Goal: Entertainment & Leisure: Consume media (video, audio)

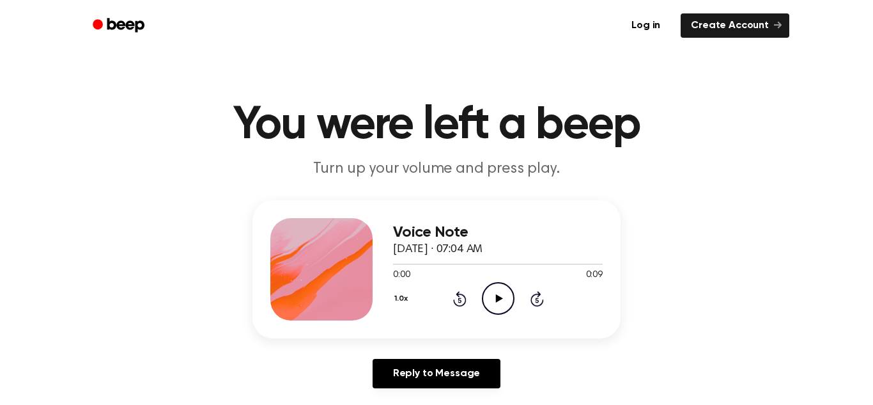
click at [497, 299] on icon at bounding box center [499, 298] width 7 height 8
click at [512, 290] on icon "Play Audio" at bounding box center [498, 298] width 33 height 33
click at [498, 305] on icon "Play Audio" at bounding box center [498, 298] width 33 height 33
click at [496, 311] on icon "Play Audio" at bounding box center [498, 298] width 33 height 33
click at [496, 299] on icon "Play Audio" at bounding box center [498, 298] width 33 height 33
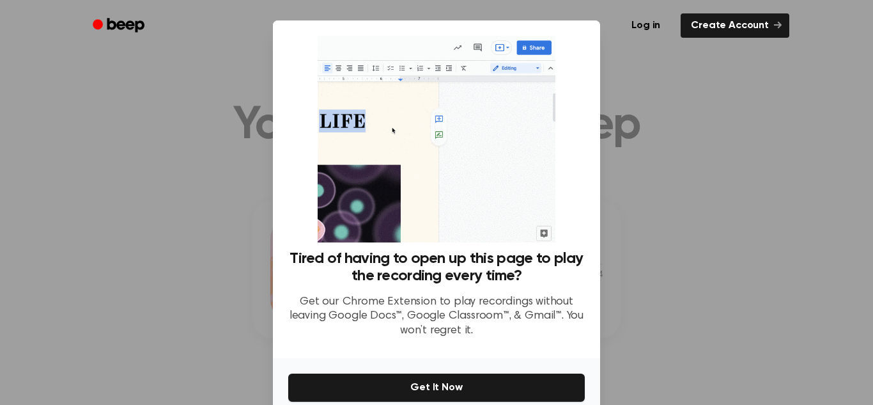
click at [640, 178] on div at bounding box center [436, 202] width 873 height 405
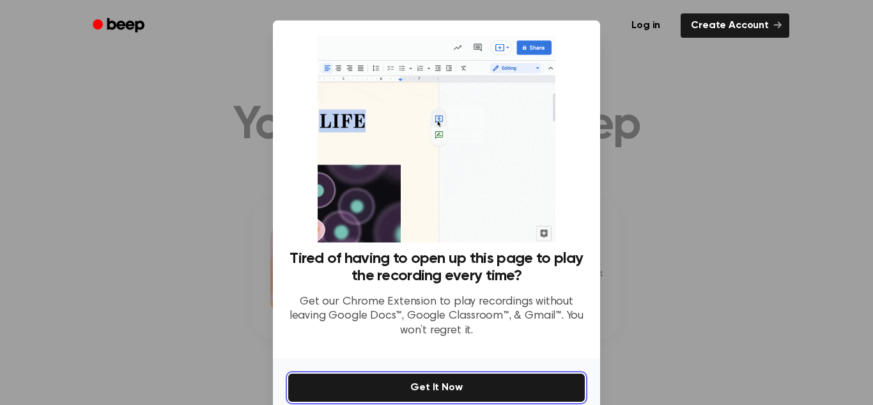
click at [529, 380] on button "Get It Now" at bounding box center [436, 387] width 297 height 28
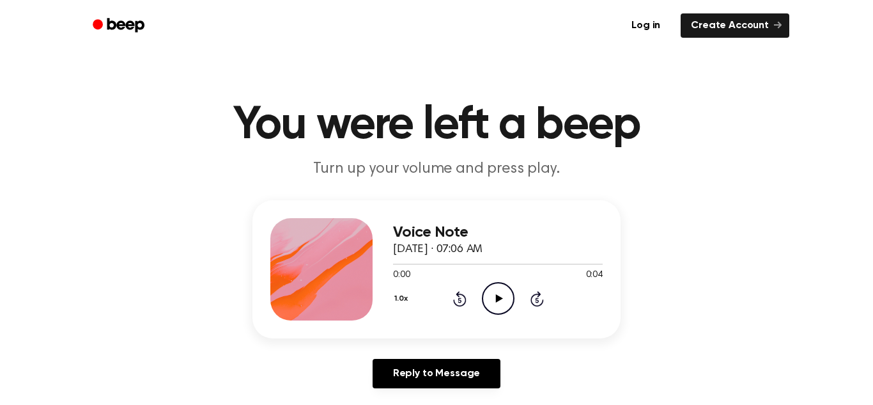
click at [498, 295] on icon at bounding box center [499, 298] width 7 height 8
click at [496, 308] on icon "Play Audio" at bounding box center [498, 298] width 33 height 33
click at [504, 315] on icon "Play Audio" at bounding box center [498, 298] width 33 height 33
click at [502, 310] on icon "Play Audio" at bounding box center [498, 298] width 33 height 33
click at [496, 304] on icon "Play Audio" at bounding box center [498, 298] width 33 height 33
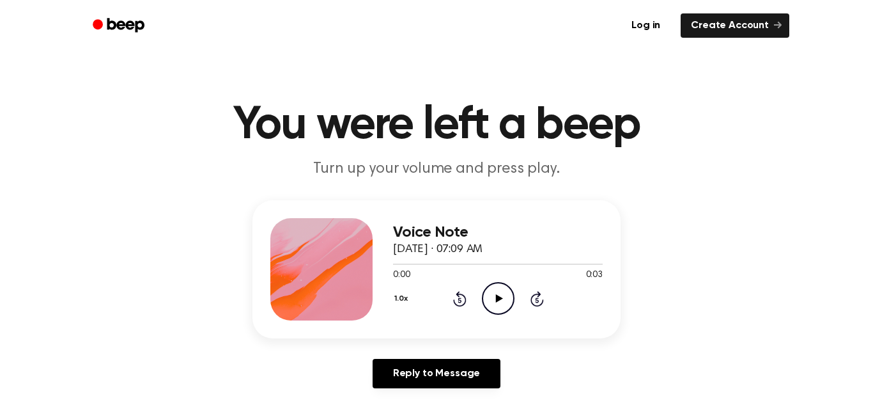
click at [496, 305] on icon "Play Audio" at bounding box center [498, 298] width 33 height 33
click at [499, 299] on icon at bounding box center [499, 298] width 7 height 8
click at [501, 301] on icon "Play Audio" at bounding box center [498, 298] width 33 height 33
click at [499, 300] on icon at bounding box center [499, 298] width 6 height 8
click at [503, 307] on icon "Play Audio" at bounding box center [498, 298] width 33 height 33
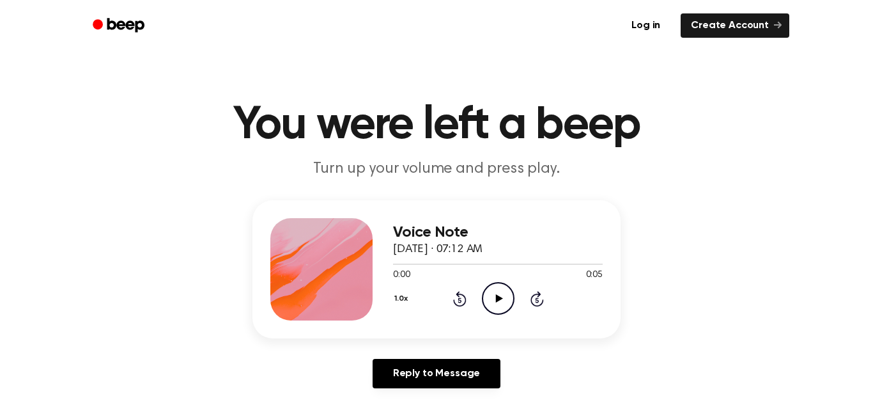
click at [497, 299] on icon at bounding box center [499, 298] width 7 height 8
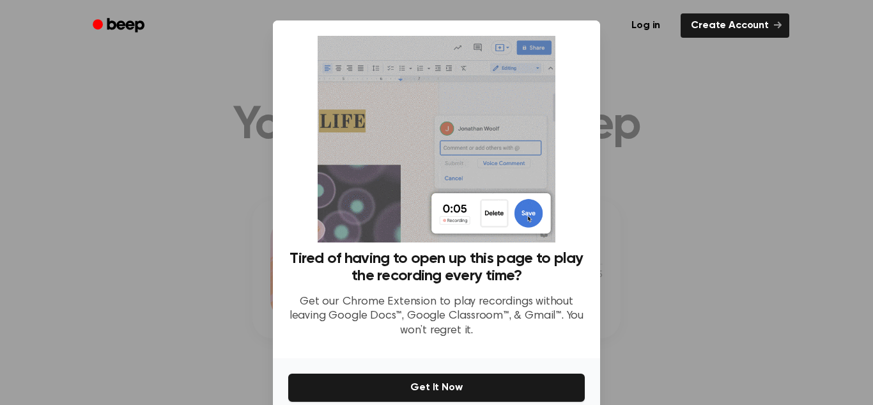
click at [808, 214] on div at bounding box center [436, 202] width 873 height 405
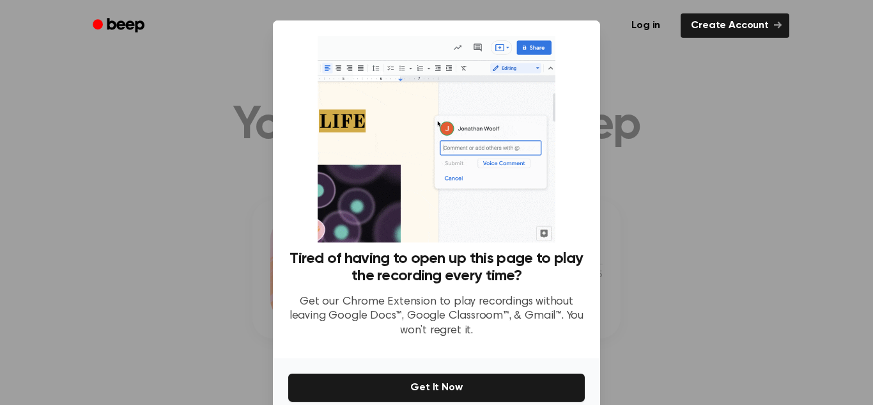
click at [808, 214] on div at bounding box center [436, 202] width 873 height 405
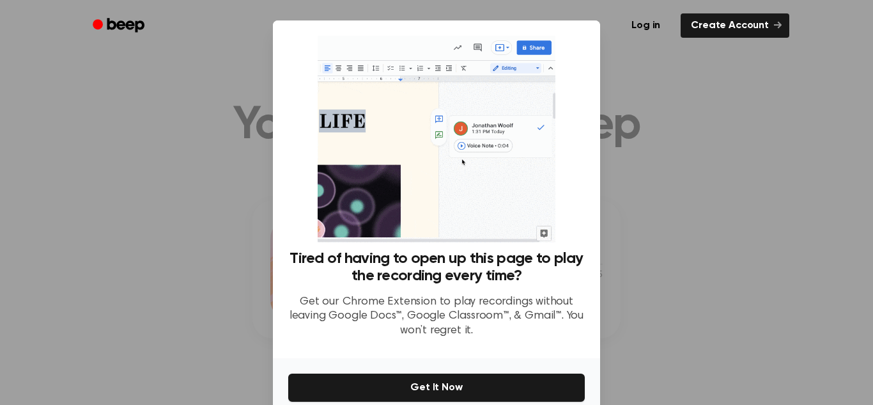
click at [808, 214] on div at bounding box center [436, 202] width 873 height 405
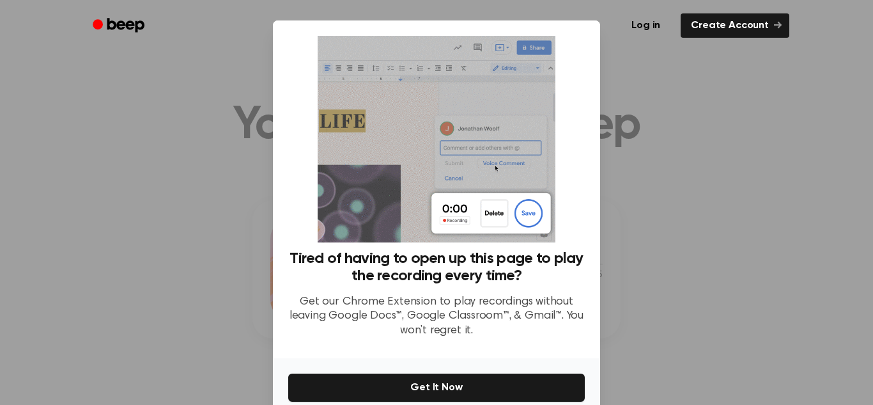
click at [808, 214] on div at bounding box center [436, 202] width 873 height 405
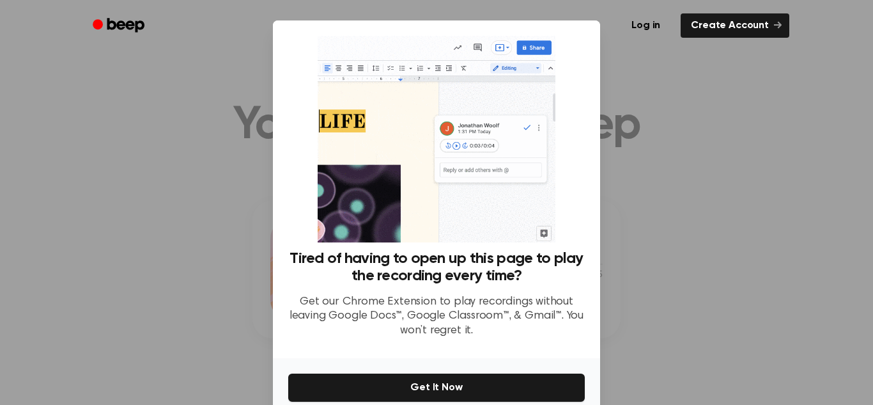
click at [808, 214] on div at bounding box center [436, 202] width 873 height 405
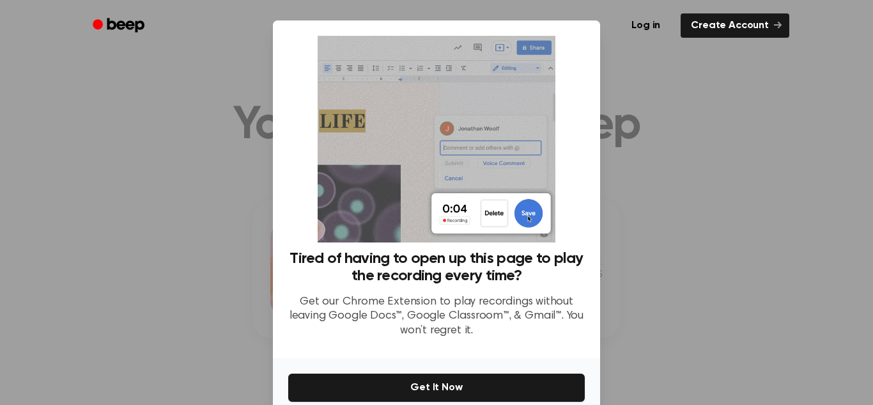
click at [808, 214] on div at bounding box center [436, 202] width 873 height 405
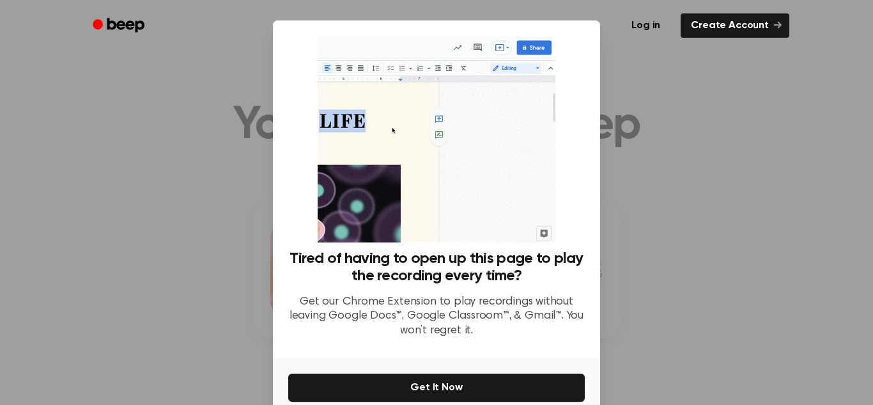
click at [808, 214] on div at bounding box center [436, 202] width 873 height 405
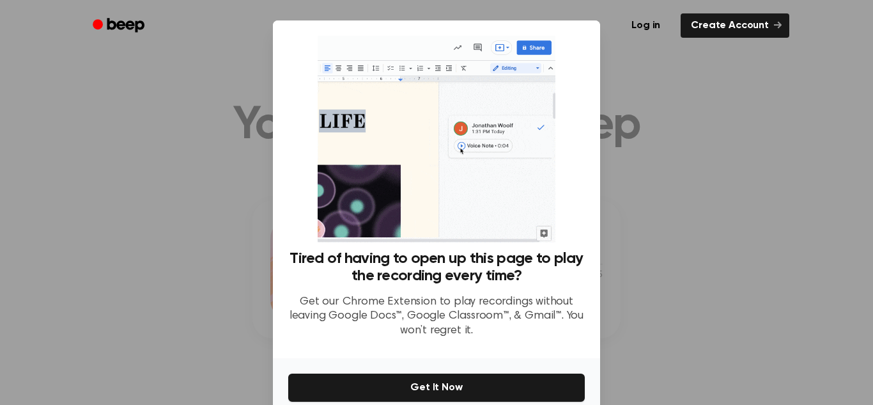
click at [808, 214] on div at bounding box center [436, 202] width 873 height 405
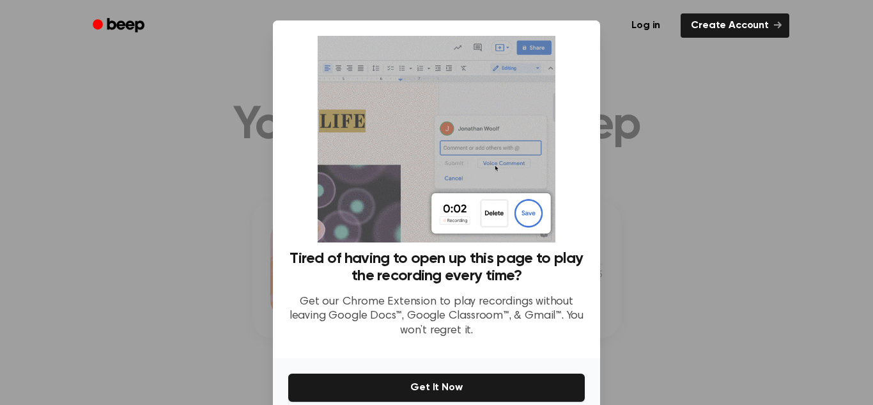
click at [808, 214] on div at bounding box center [436, 202] width 873 height 405
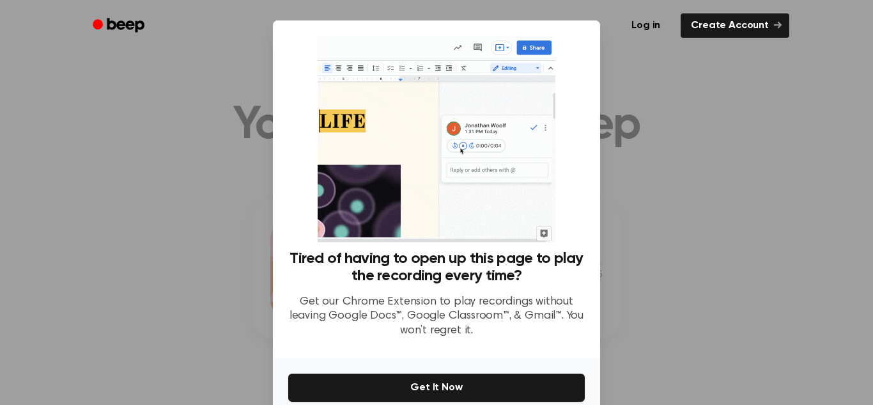
click at [808, 214] on div at bounding box center [436, 202] width 873 height 405
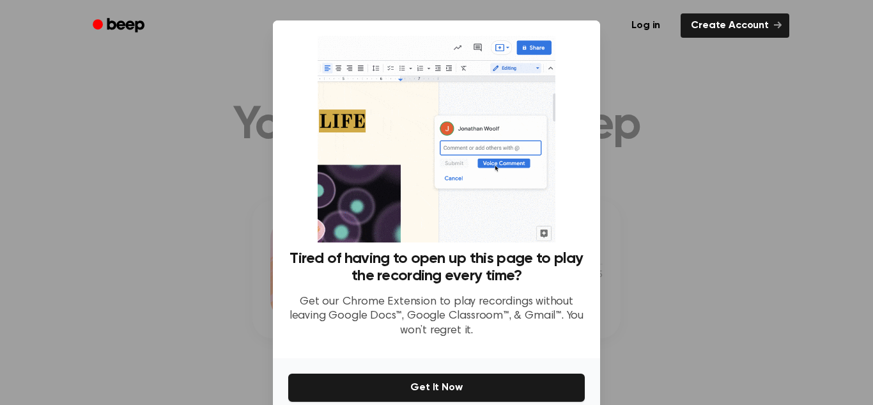
click at [552, 31] on ul "Log in Create Account" at bounding box center [477, 25] width 623 height 29
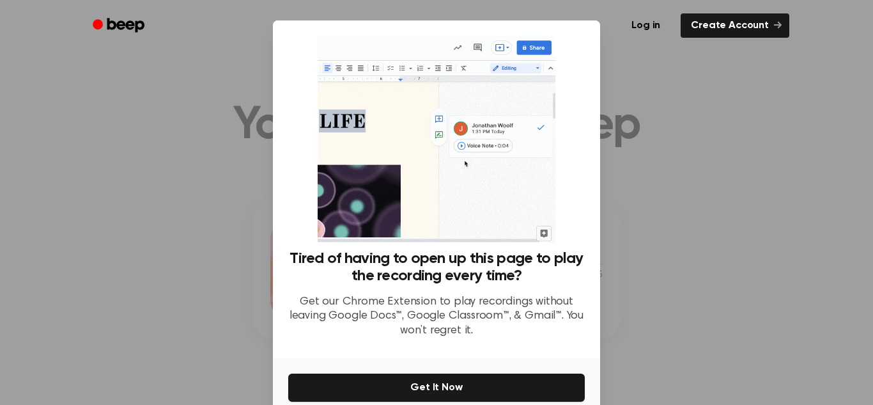
click at [535, 51] on img at bounding box center [436, 139] width 237 height 207
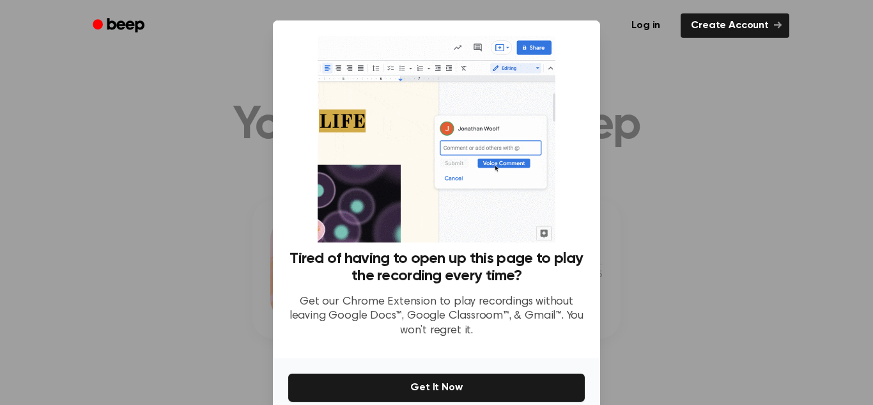
click at [247, 180] on div at bounding box center [436, 202] width 873 height 405
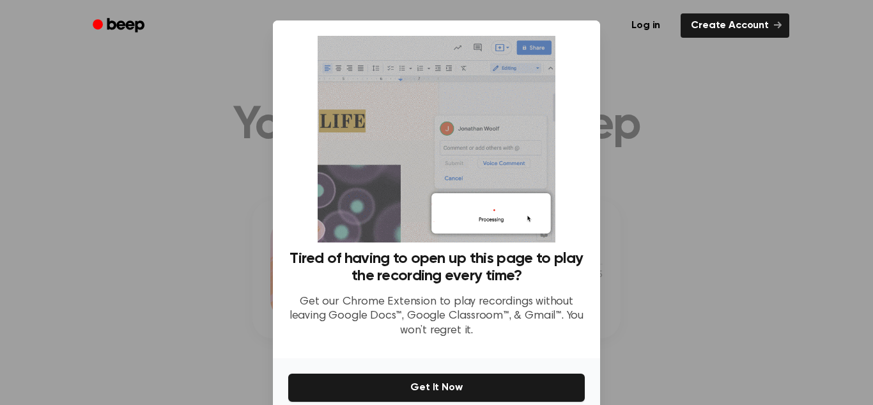
click at [247, 180] on div at bounding box center [436, 202] width 873 height 405
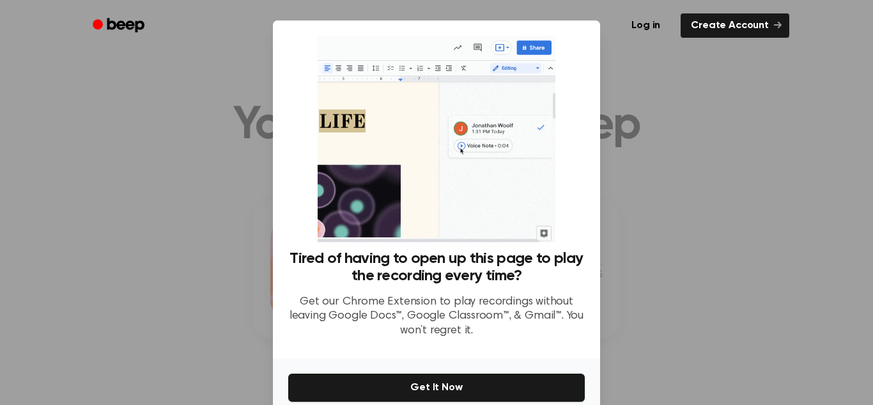
click at [247, 180] on div at bounding box center [436, 202] width 873 height 405
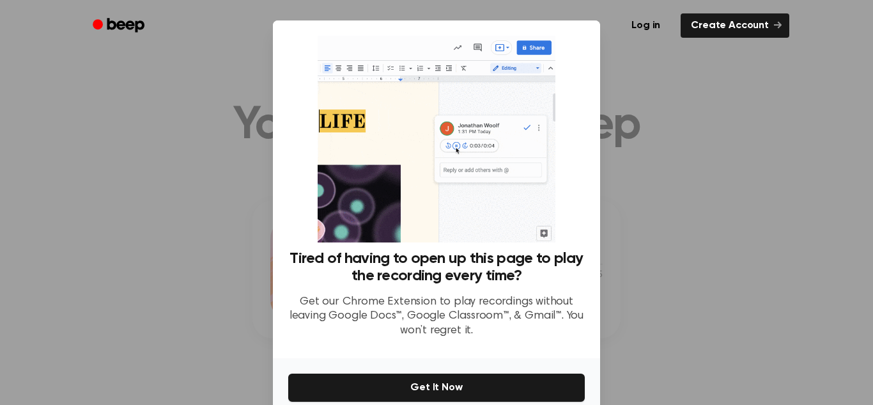
click at [247, 180] on div at bounding box center [436, 202] width 873 height 405
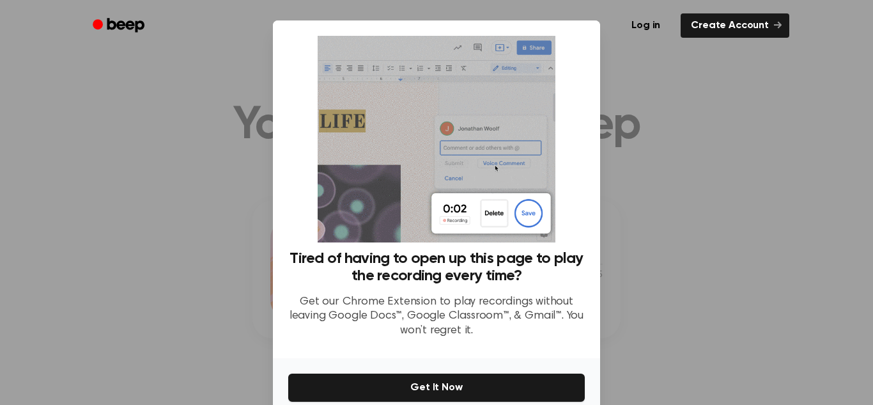
click at [123, 17] on icon "Beep" at bounding box center [120, 25] width 54 height 19
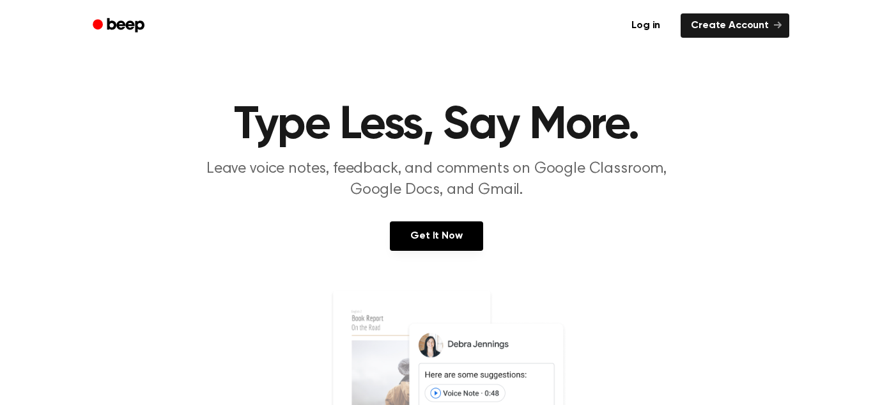
click at [123, 17] on icon "Beep" at bounding box center [120, 25] width 54 height 19
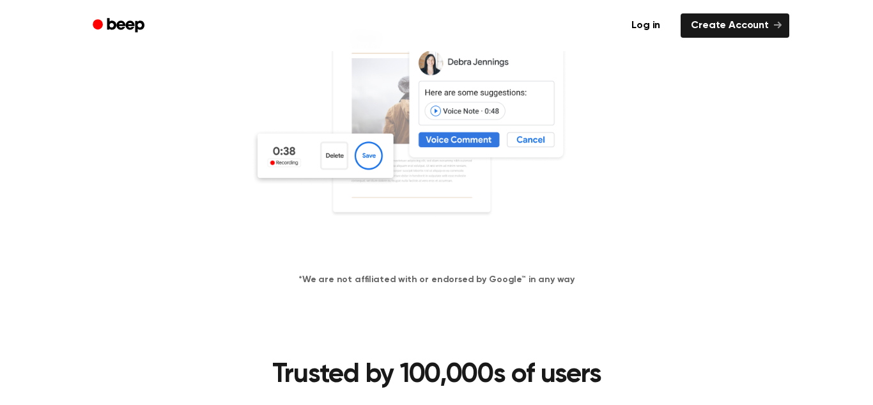
scroll to position [285, 0]
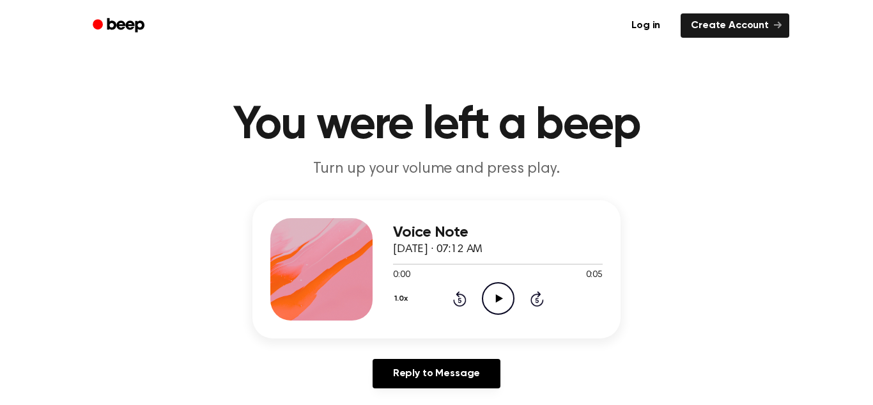
click at [506, 302] on icon "Play Audio" at bounding box center [498, 298] width 33 height 33
click at [494, 305] on icon "Play Audio" at bounding box center [498, 298] width 33 height 33
click at [502, 297] on icon "Play Audio" at bounding box center [498, 298] width 33 height 33
click at [498, 306] on icon "Play Audio" at bounding box center [498, 298] width 33 height 33
click at [495, 295] on icon "Play Audio" at bounding box center [498, 298] width 33 height 33
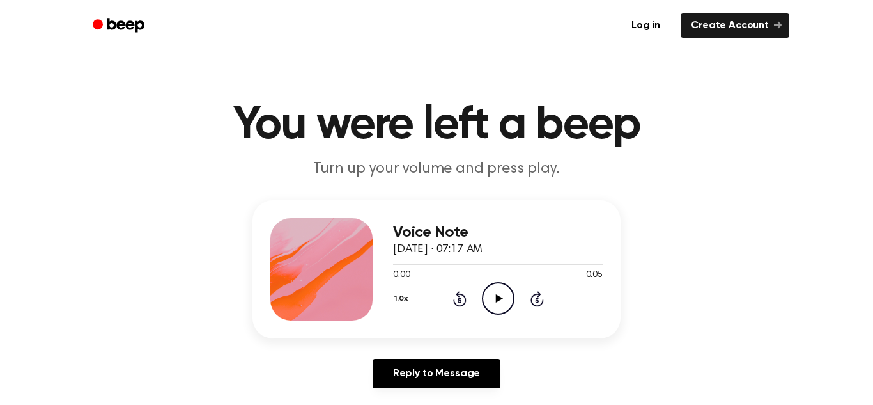
click at [496, 302] on icon at bounding box center [499, 298] width 7 height 8
click at [499, 292] on icon "Play Audio" at bounding box center [498, 298] width 33 height 33
click at [501, 291] on icon "Play Audio" at bounding box center [498, 298] width 33 height 33
click at [512, 302] on icon "Play Audio" at bounding box center [498, 298] width 33 height 33
